Goal: Transaction & Acquisition: Obtain resource

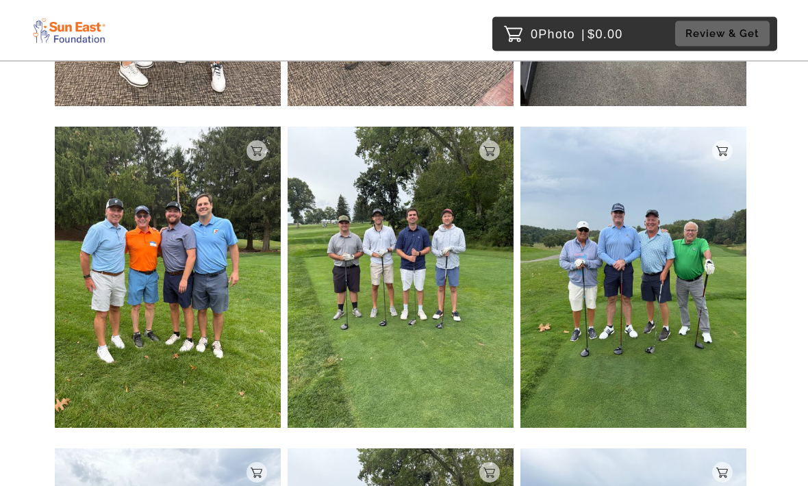
scroll to position [432, 0]
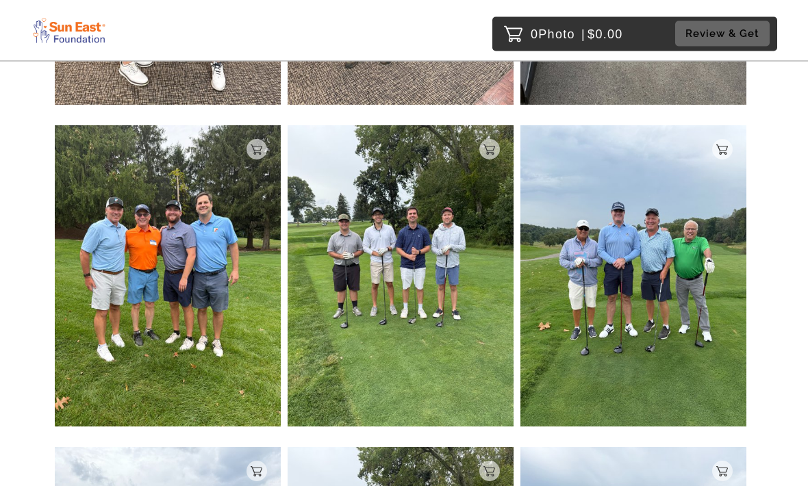
click at [703, 349] on img at bounding box center [633, 276] width 226 height 301
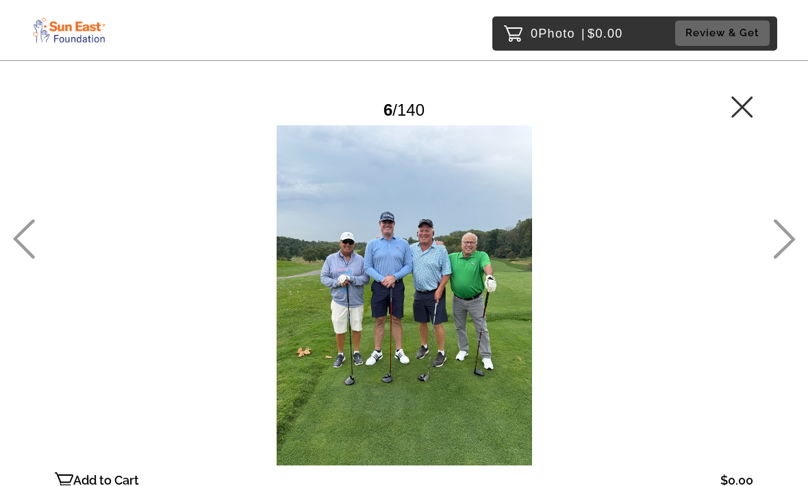
click at [459, 398] on div at bounding box center [404, 296] width 698 height 340
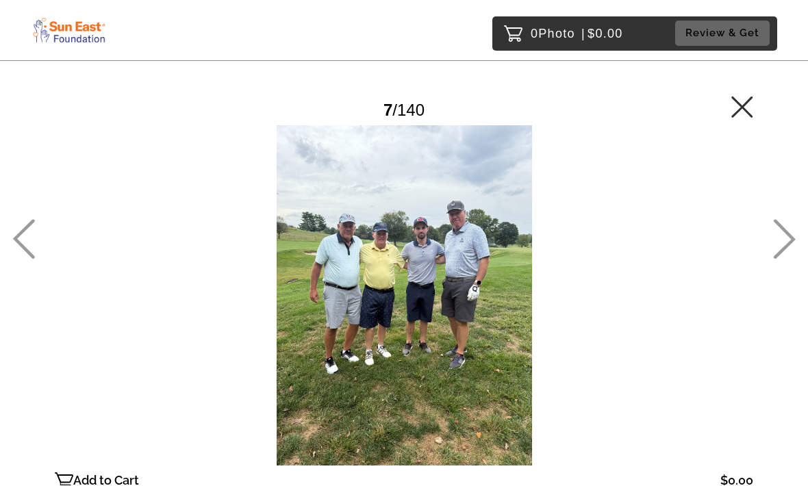
click at [28, 260] on icon at bounding box center [23, 240] width 23 height 40
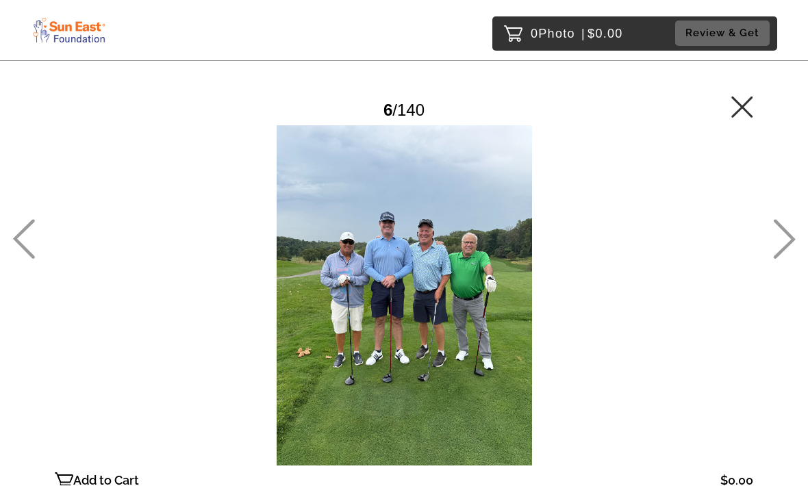
click at [789, 260] on icon at bounding box center [784, 240] width 23 height 40
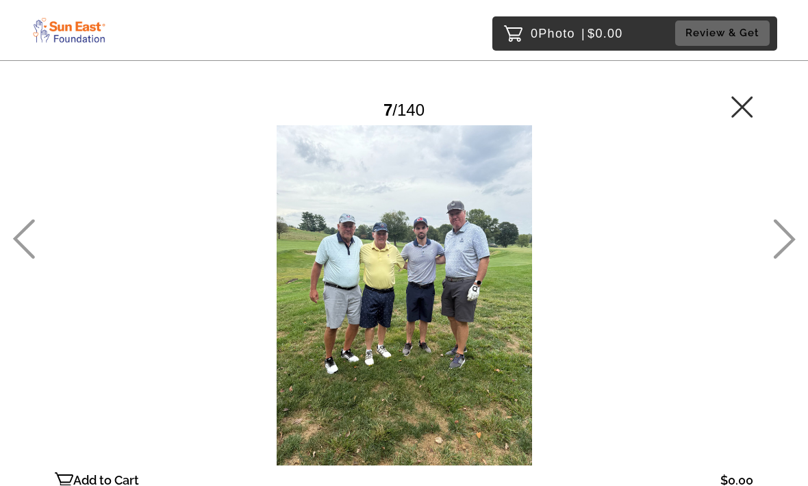
click at [794, 260] on icon at bounding box center [784, 240] width 23 height 40
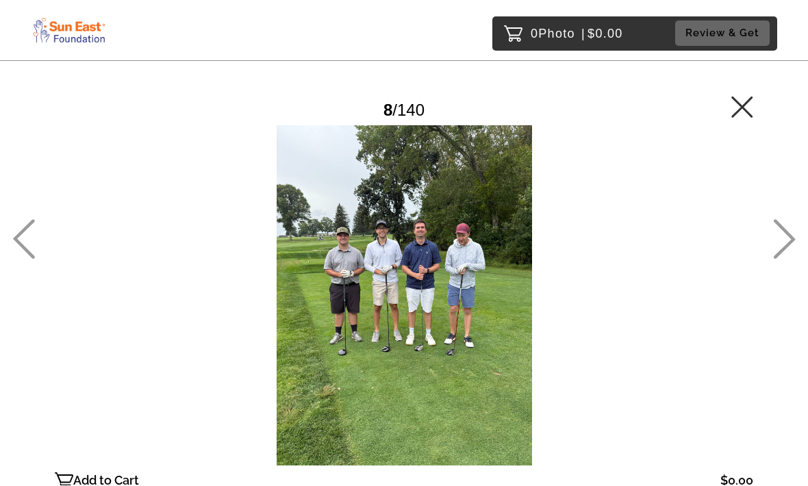
click at [739, 102] on icon at bounding box center [742, 108] width 22 height 22
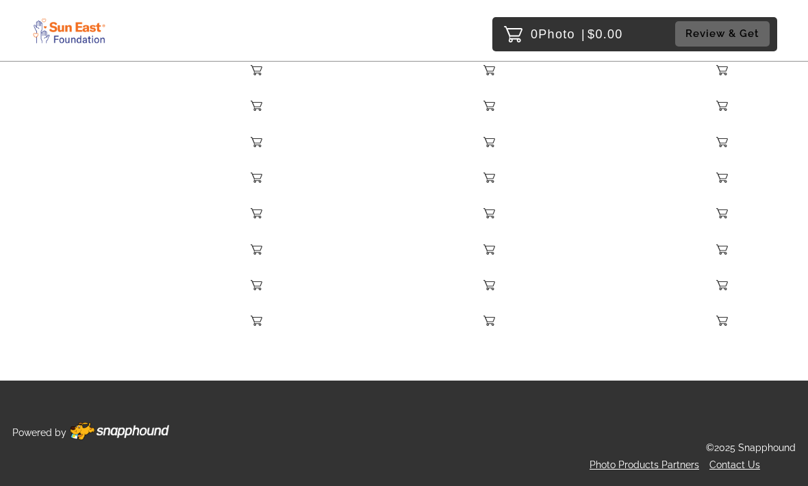
scroll to position [7550, 0]
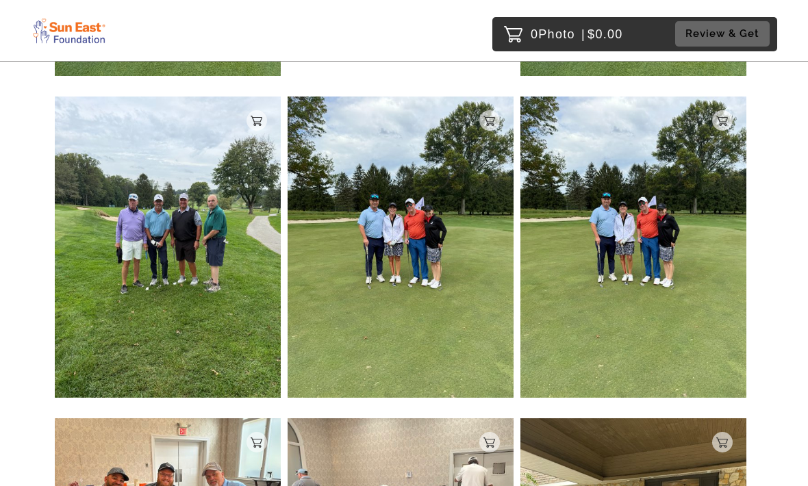
click at [388, 307] on img at bounding box center [401, 247] width 226 height 301
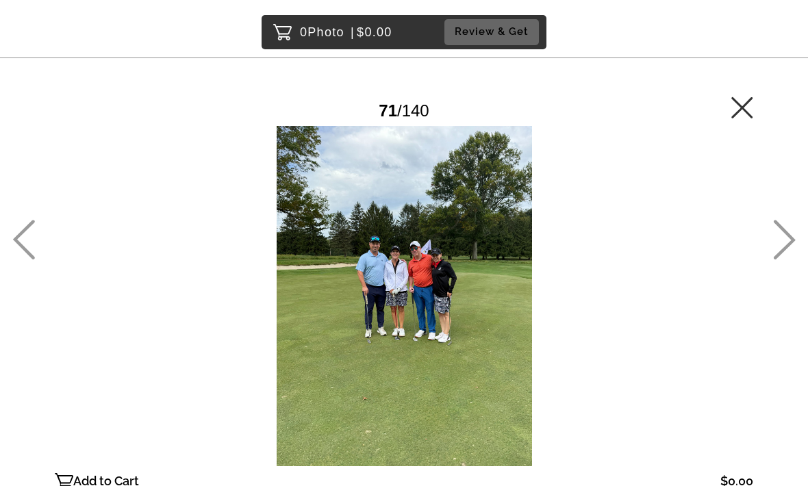
click at [785, 260] on icon at bounding box center [784, 240] width 23 height 40
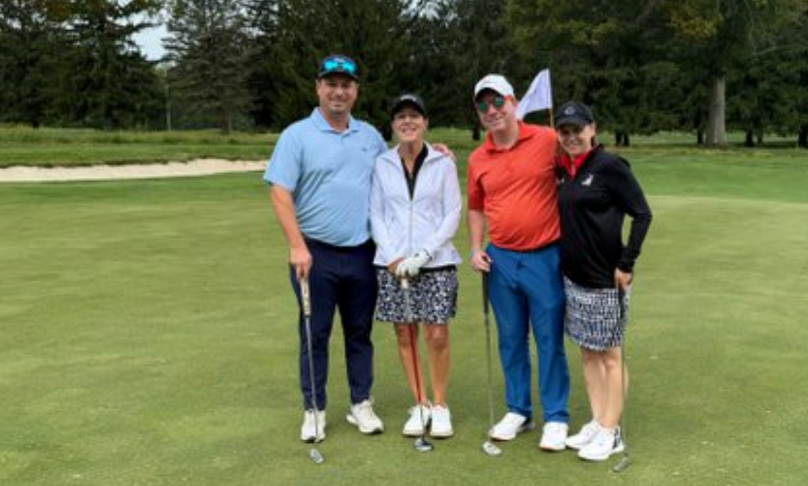
click at [196, 126] on div at bounding box center [404, 296] width 698 height 340
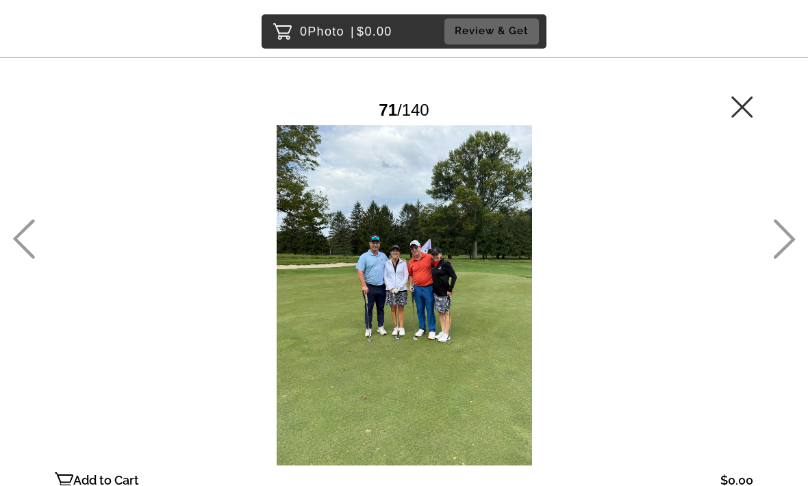
click at [33, 260] on icon at bounding box center [23, 240] width 23 height 40
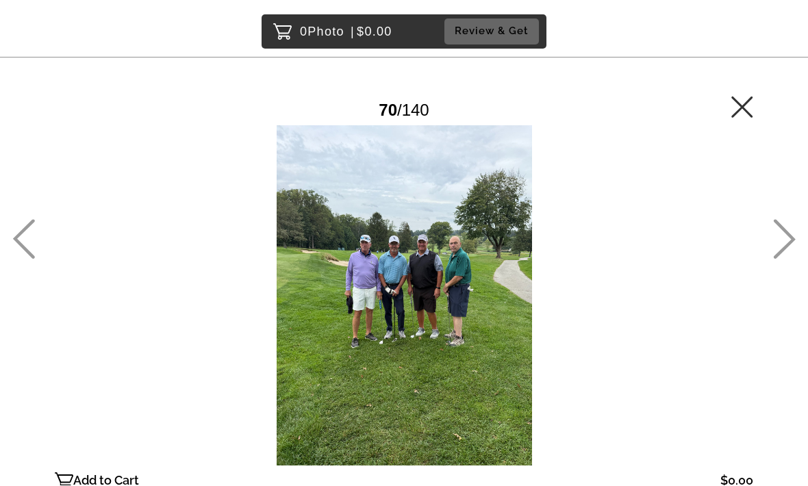
click at [794, 260] on icon at bounding box center [784, 240] width 23 height 40
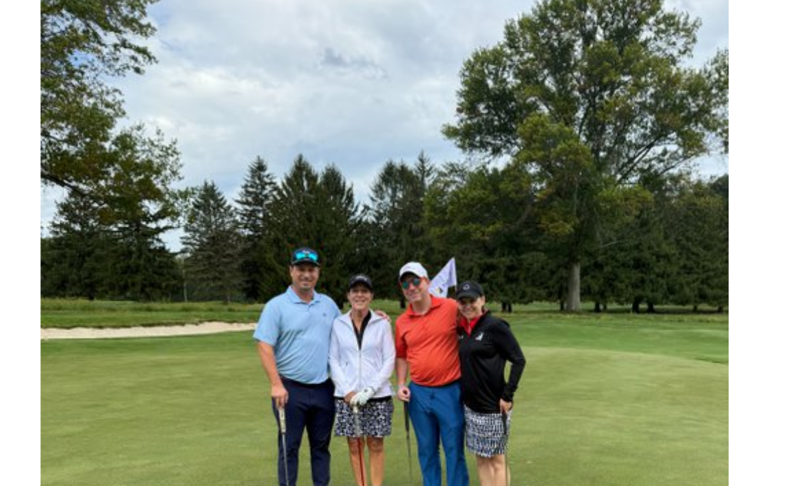
click at [288, 126] on div at bounding box center [404, 296] width 698 height 340
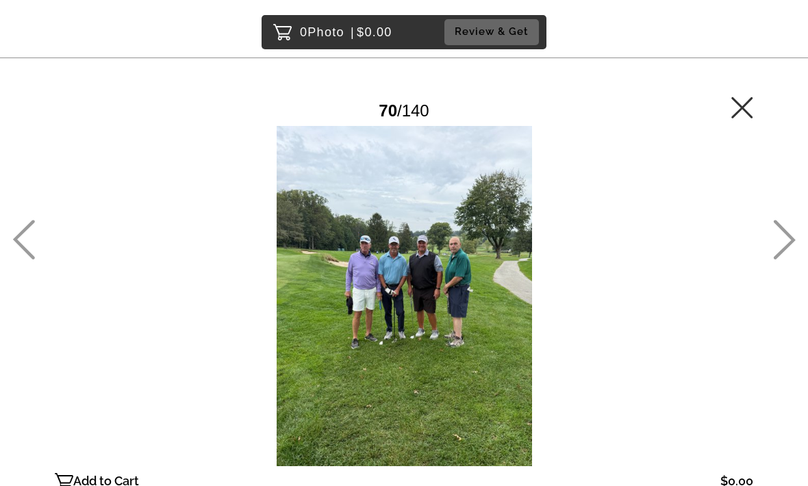
click at [779, 260] on icon at bounding box center [784, 240] width 23 height 40
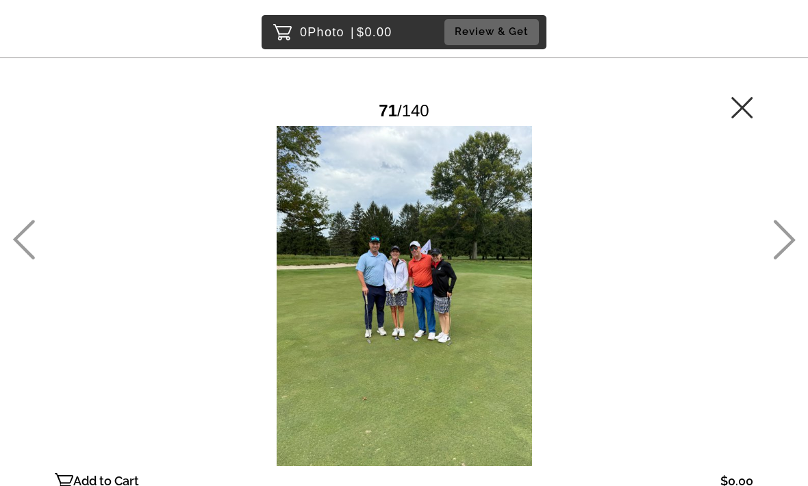
click at [415, 305] on div at bounding box center [404, 296] width 698 height 340
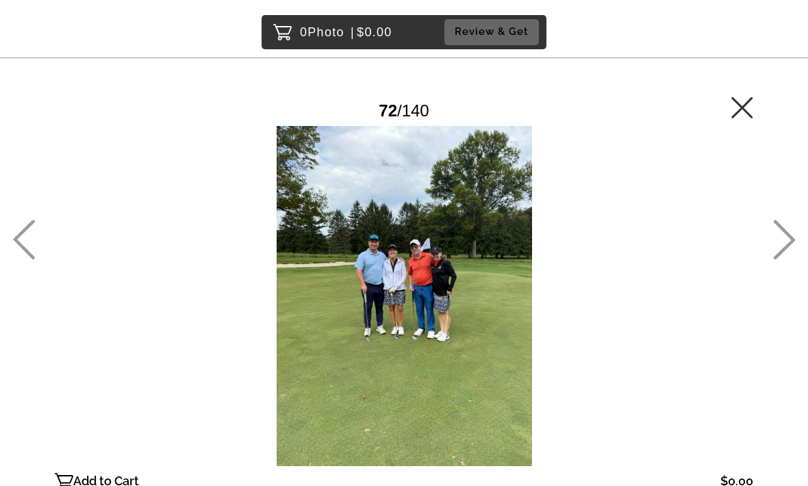
click at [69, 71] on main "Password Checker bypassed 72 / 140 Add to Cart $0.00 Gallery $0.00 Add" at bounding box center [404, 271] width 808 height 542
click at [277, 269] on div at bounding box center [404, 296] width 698 height 340
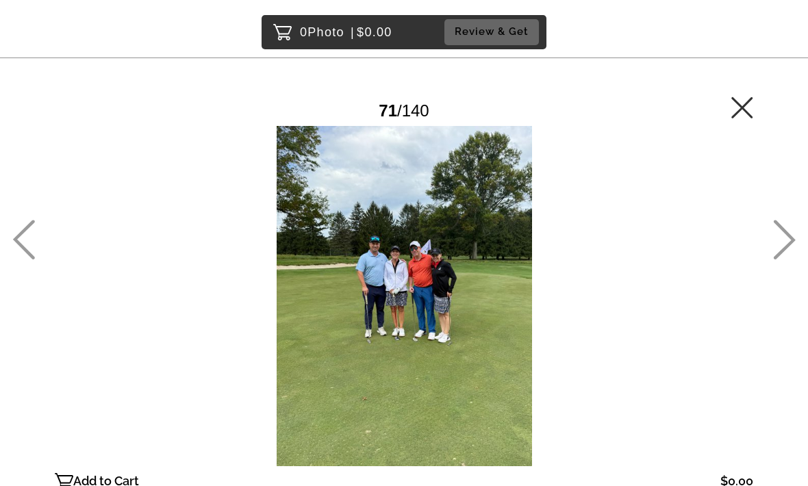
click at [780, 260] on icon at bounding box center [784, 240] width 23 height 40
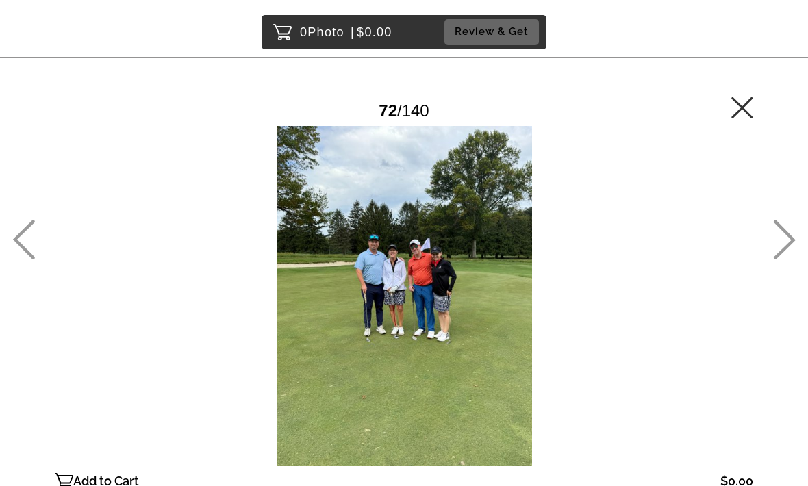
click at [27, 260] on icon at bounding box center [23, 240] width 23 height 40
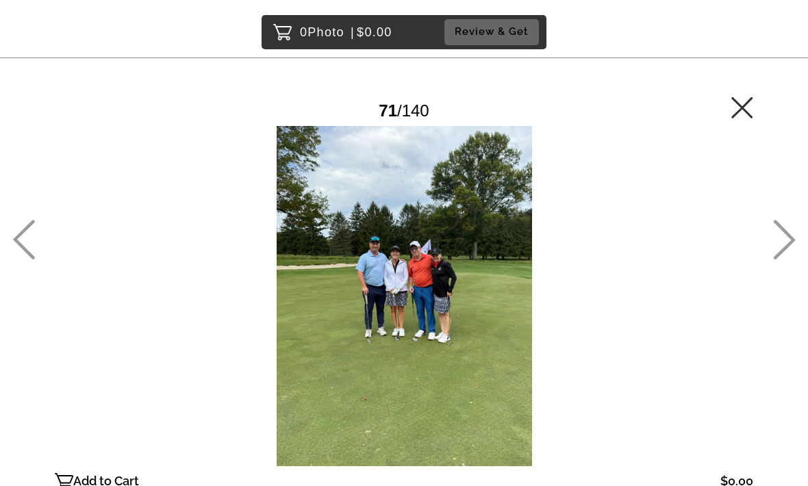
click at [733, 119] on link at bounding box center [742, 114] width 22 height 14
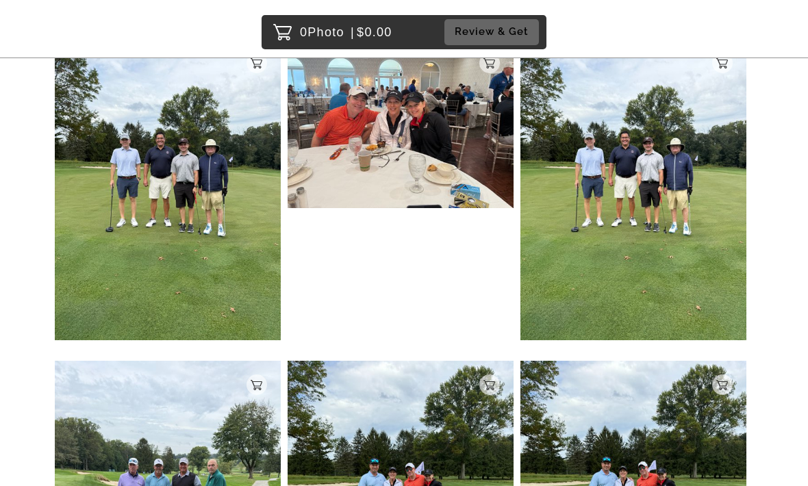
scroll to position [4420, 0]
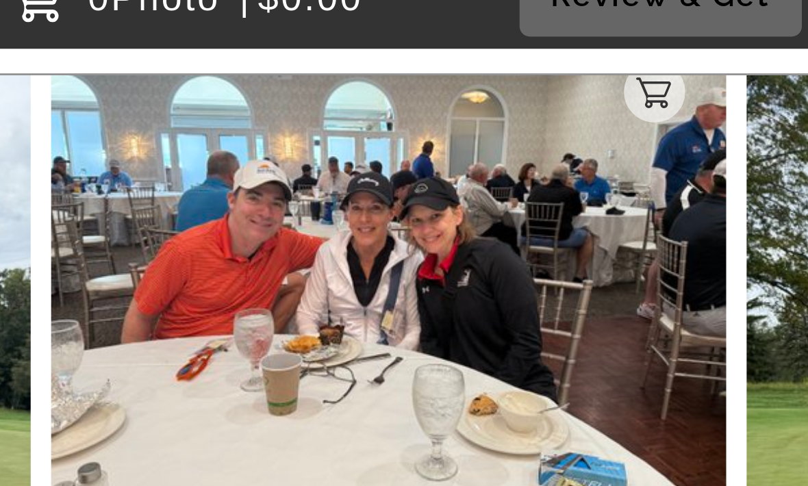
click at [520, 81] on img at bounding box center [633, 190] width 226 height 301
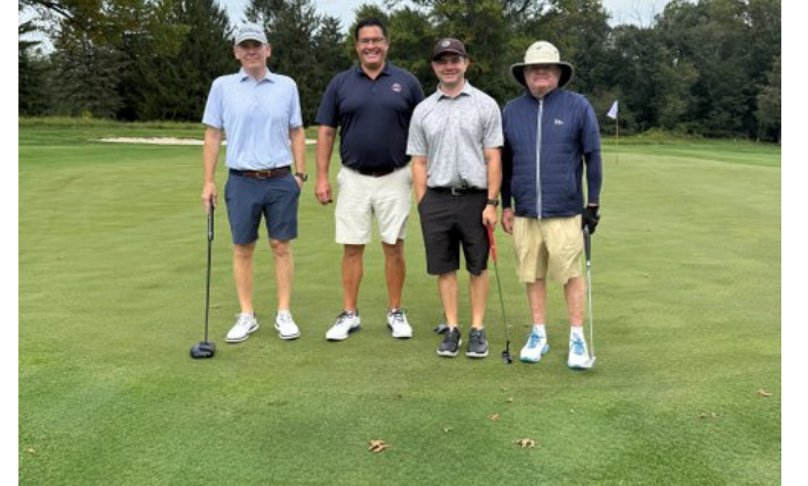
click at [259, 126] on div at bounding box center [404, 296] width 698 height 340
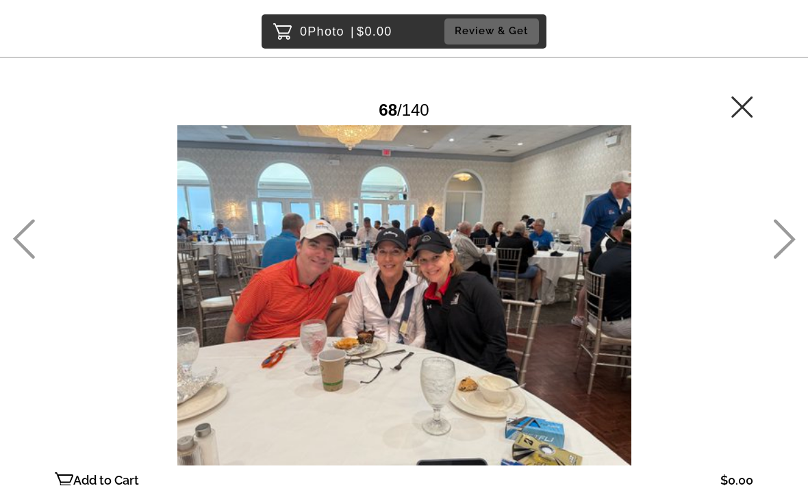
click at [747, 110] on icon at bounding box center [742, 108] width 22 height 22
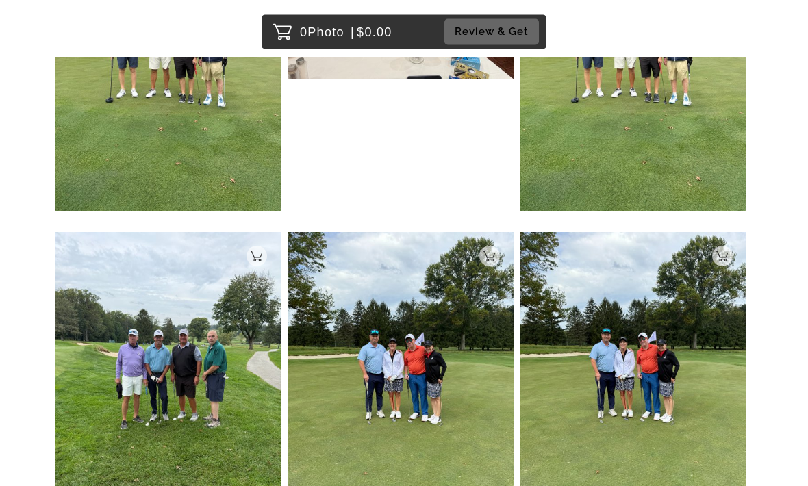
scroll to position [4701, 0]
click at [490, 255] on div "Add to Cart" at bounding box center [489, 256] width 21 height 21
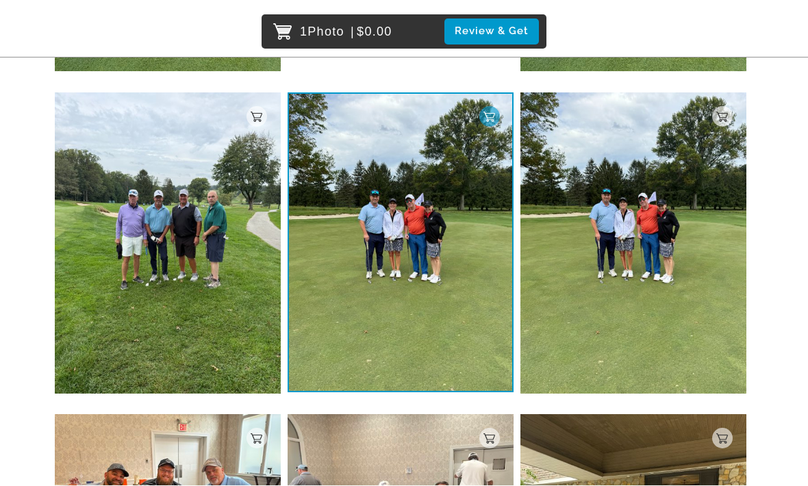
scroll to position [4841, 0]
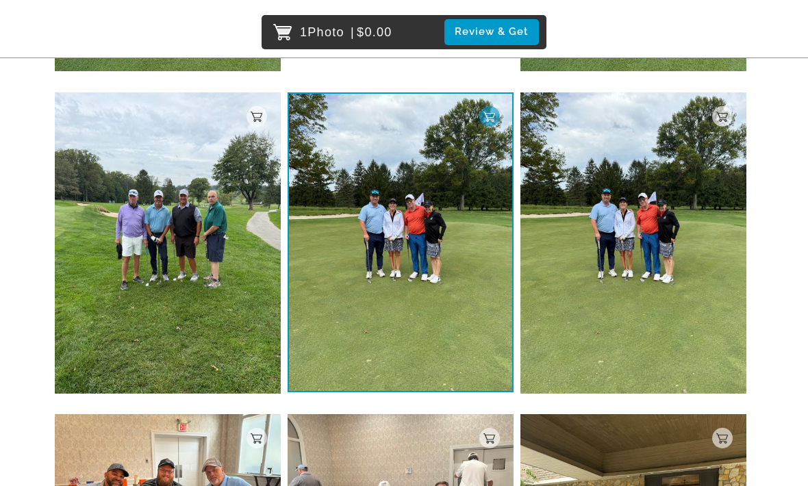
click at [504, 35] on button "Review & Get" at bounding box center [491, 31] width 95 height 25
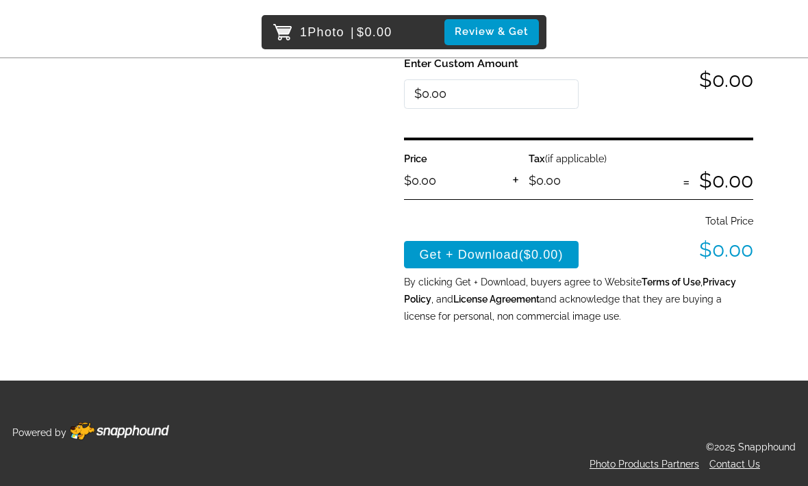
scroll to position [464, 0]
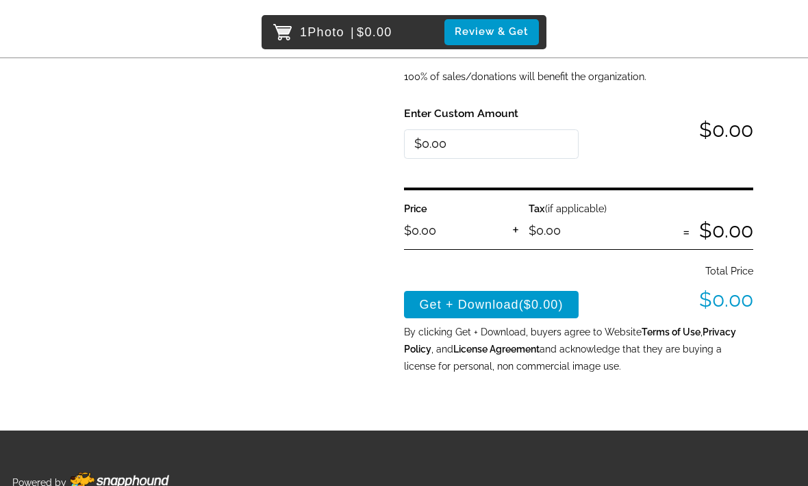
click at [506, 298] on button "Get + Download ($0.00)" at bounding box center [491, 304] width 175 height 27
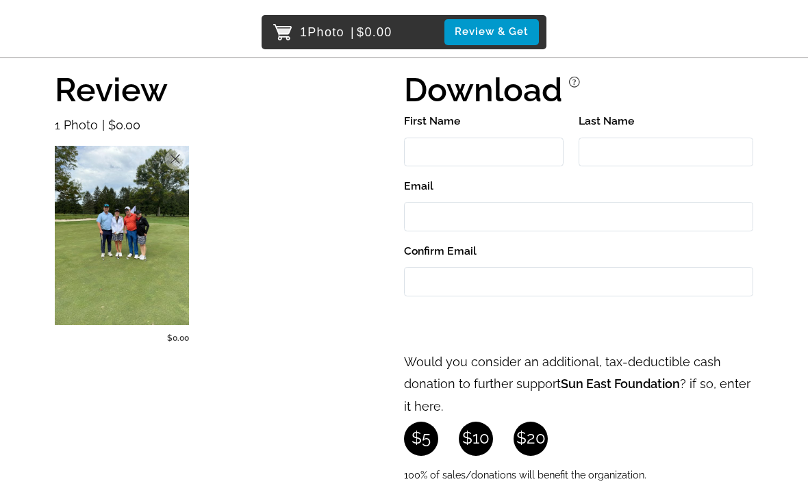
scroll to position [25, 0]
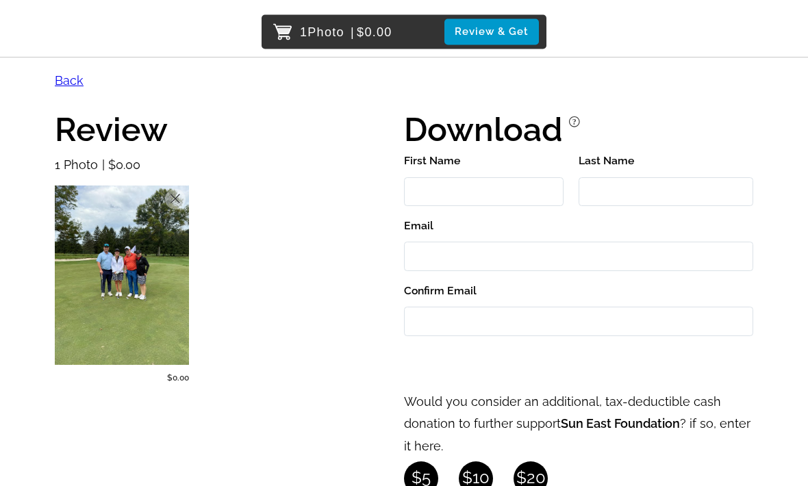
click at [436, 188] on input "First Name" at bounding box center [484, 192] width 160 height 29
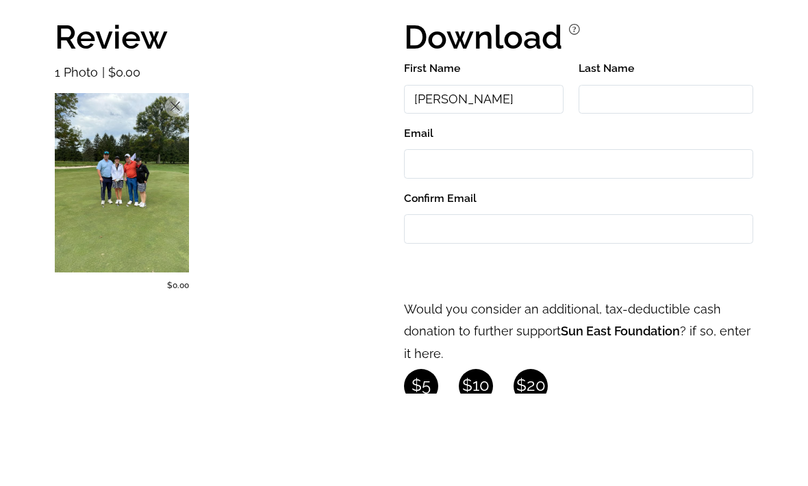
type input "[PERSON_NAME]"
click at [624, 178] on input "Last Name" at bounding box center [666, 192] width 175 height 29
type input "[PERSON_NAME]"
click at [462, 242] on input "Email" at bounding box center [578, 256] width 349 height 29
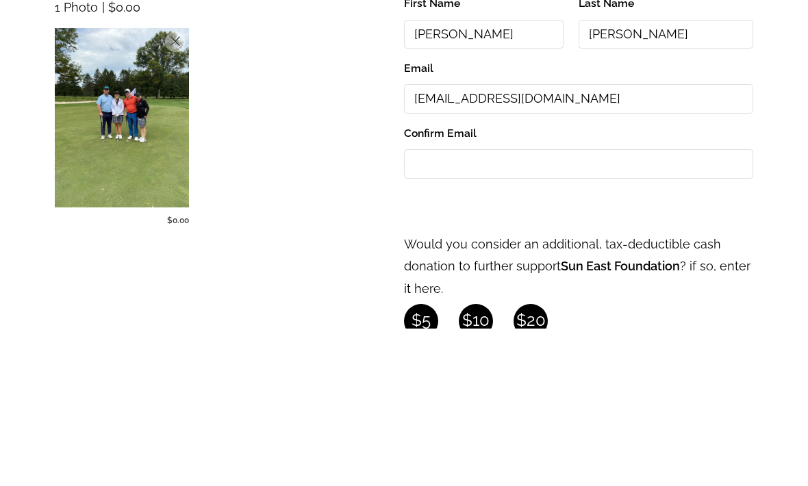
type input "[EMAIL_ADDRESS][DOMAIN_NAME]"
click at [436, 307] on input "Confirm Email" at bounding box center [578, 321] width 349 height 29
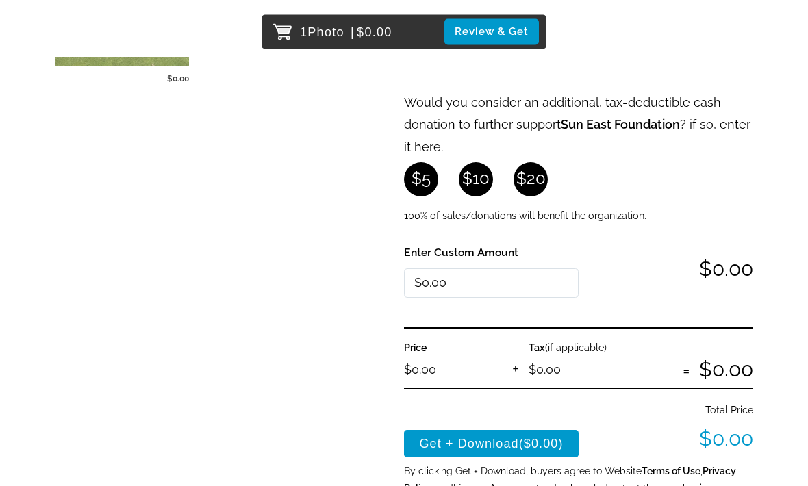
scroll to position [325, 0]
type input "[EMAIL_ADDRESS][DOMAIN_NAME]"
click at [488, 445] on button "Get + Download ($0.00)" at bounding box center [491, 443] width 175 height 27
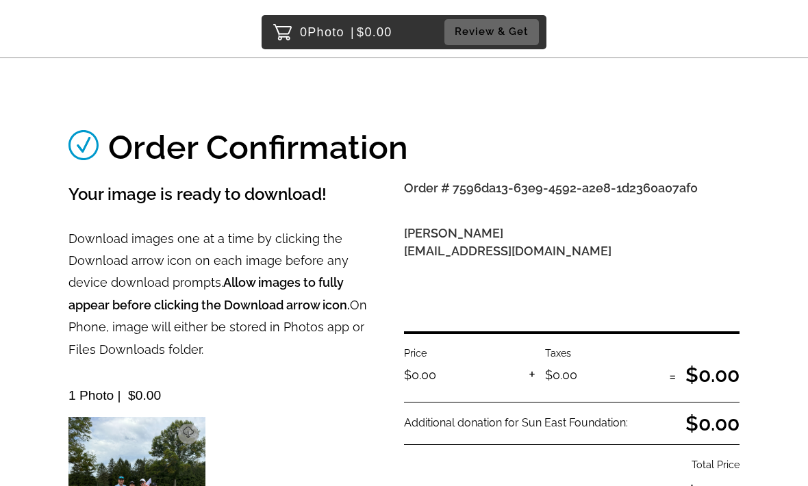
scroll to position [21, 0]
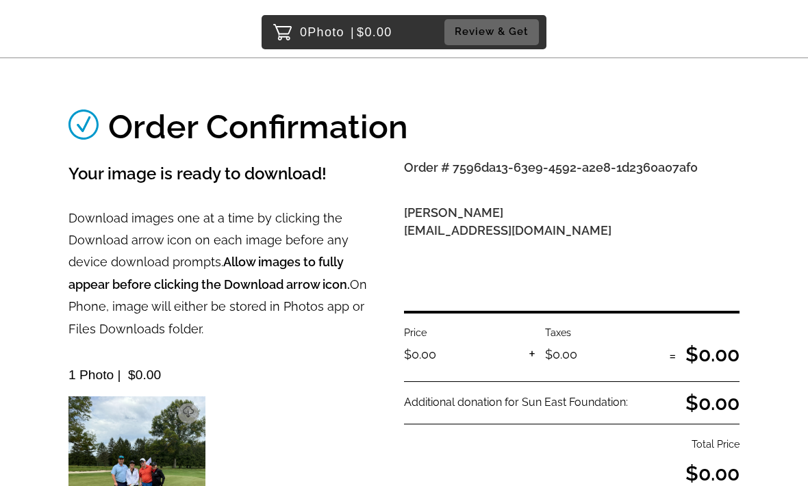
click at [138, 483] on img at bounding box center [136, 487] width 137 height 183
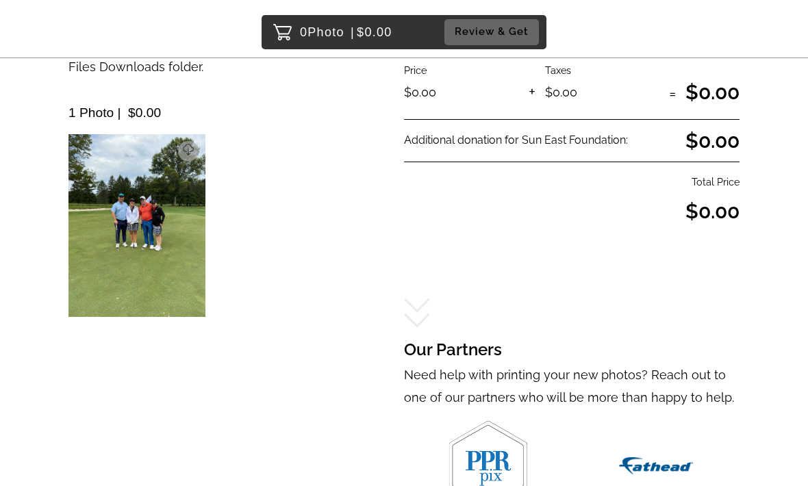
scroll to position [281, 0]
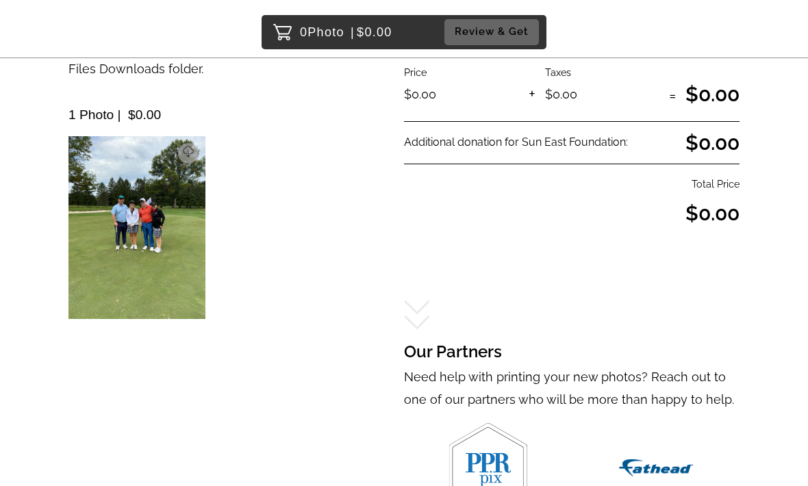
click at [127, 210] on img at bounding box center [136, 227] width 137 height 183
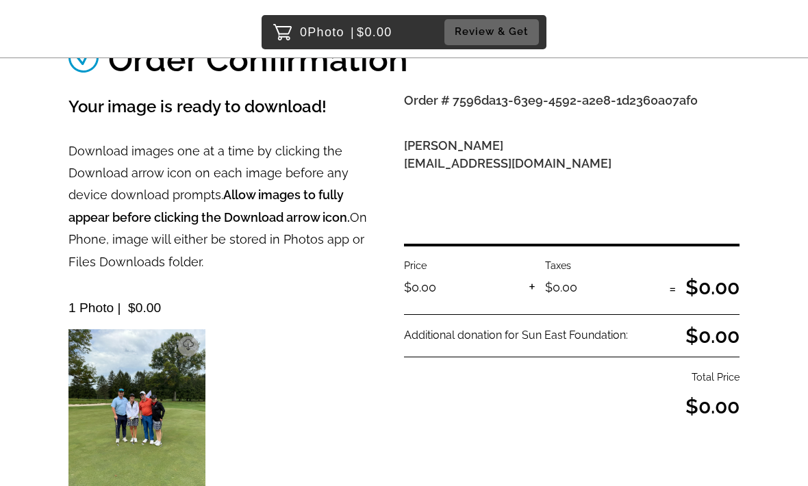
scroll to position [84, 0]
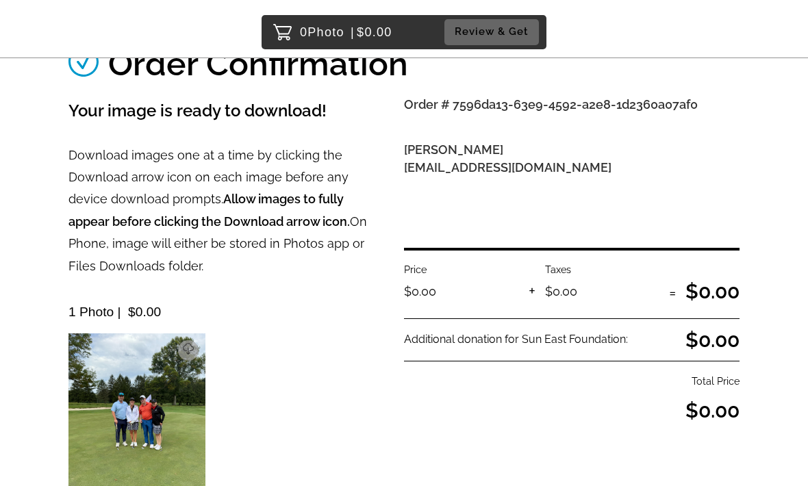
click at [262, 224] on strong "Allow images to fully appear before clicking the Download arrow icon." at bounding box center [208, 210] width 281 height 36
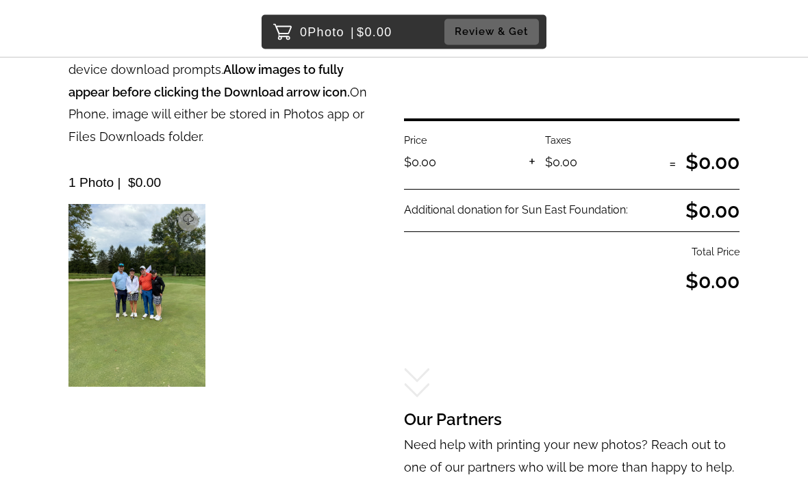
scroll to position [214, 0]
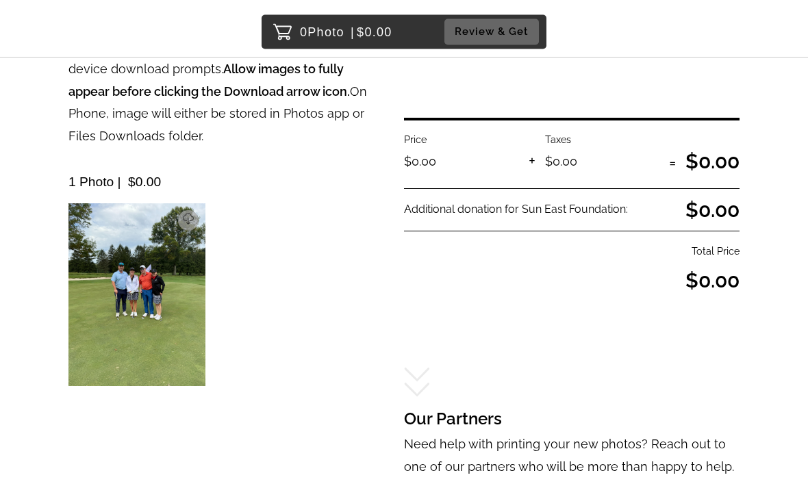
click at [187, 221] on icon at bounding box center [188, 220] width 11 height 12
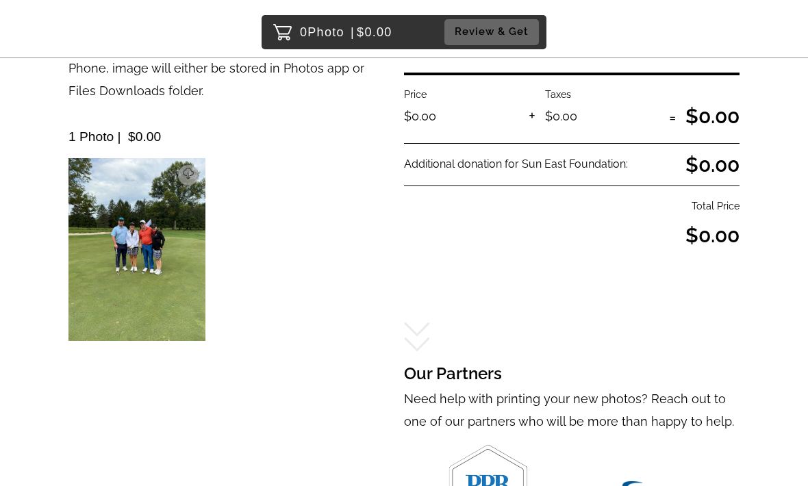
click at [183, 168] on icon at bounding box center [188, 174] width 11 height 12
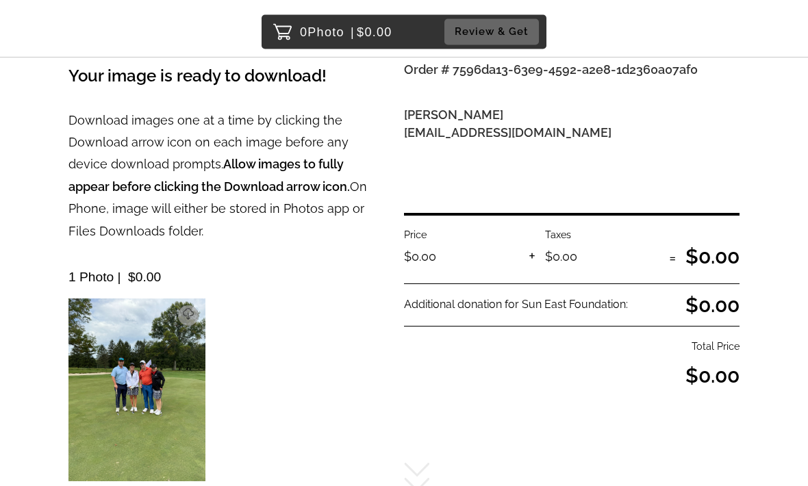
scroll to position [119, 0]
click at [178, 318] on button at bounding box center [188, 315] width 21 height 21
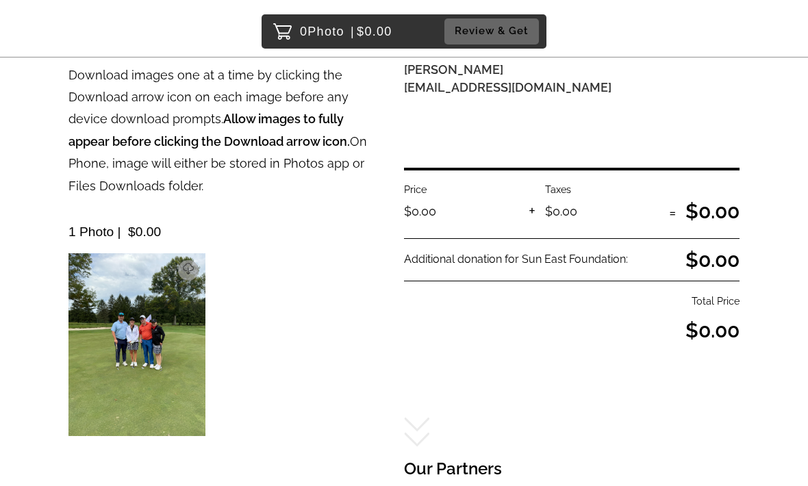
click at [199, 269] on p "Download" at bounding box center [199, 271] width 0 height 10
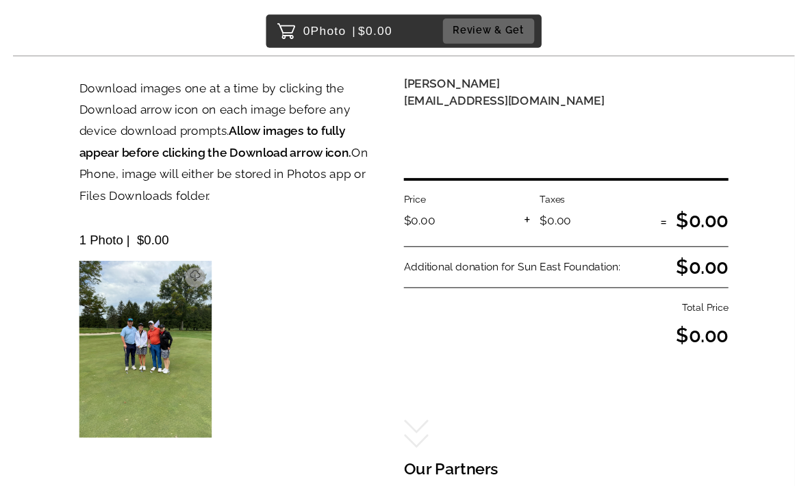
scroll to position [164, 0]
